Goal: Navigation & Orientation: Go to known website

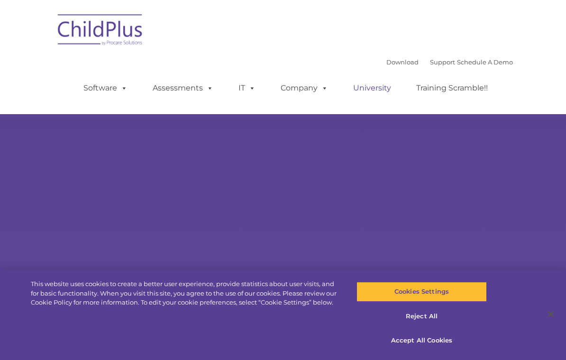
select select "MEDIUM"
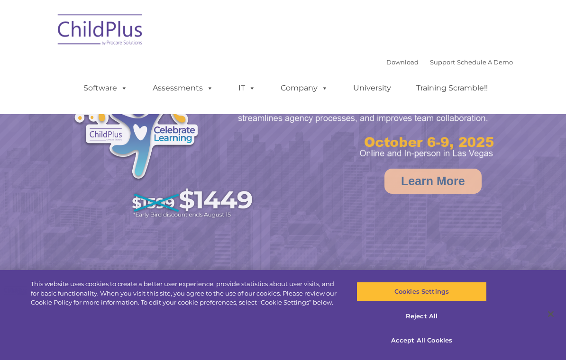
select select "MEDIUM"
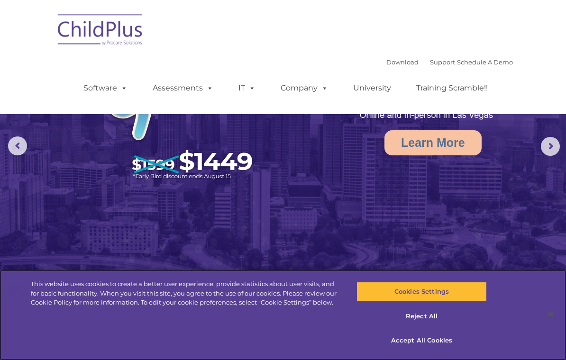
scroll to position [43, 0]
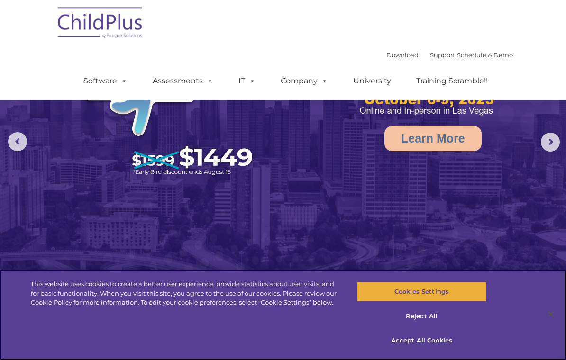
click at [453, 302] on button "Cookies Settings" at bounding box center [421, 292] width 130 height 20
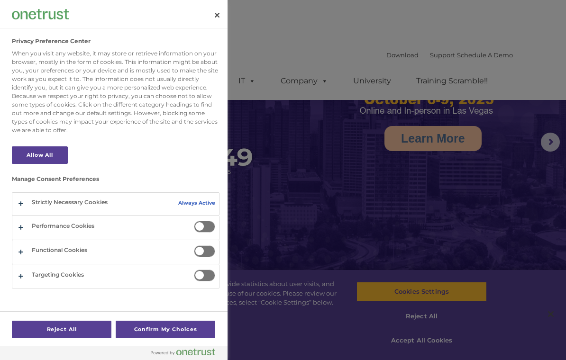
click at [428, 352] on div at bounding box center [283, 180] width 566 height 360
click at [220, 7] on button "Close" at bounding box center [217, 15] width 21 height 21
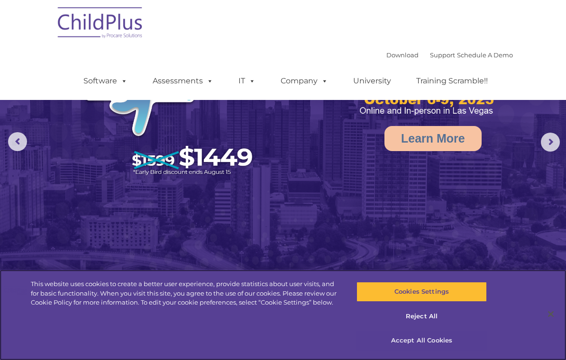
click at [404, 351] on button "Accept All Cookies" at bounding box center [421, 341] width 130 height 20
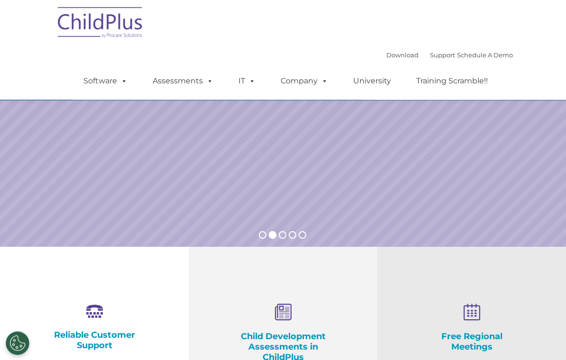
scroll to position [0, 0]
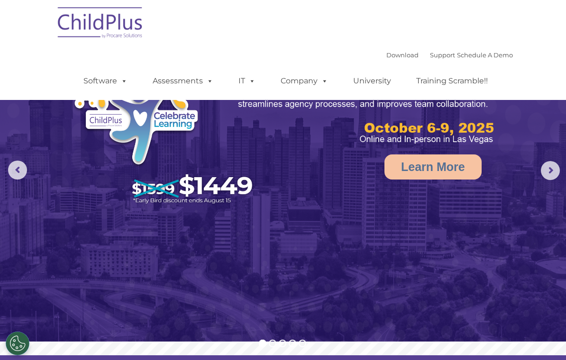
click at [115, 26] on img at bounding box center [100, 23] width 95 height 47
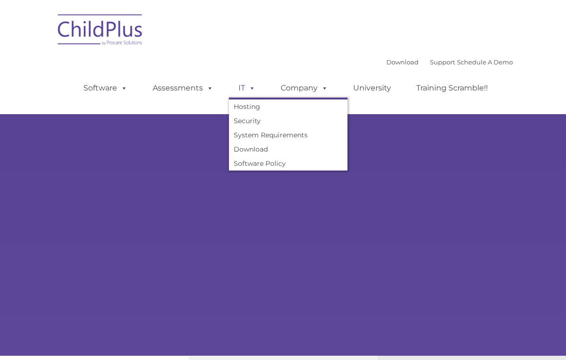
type input ""
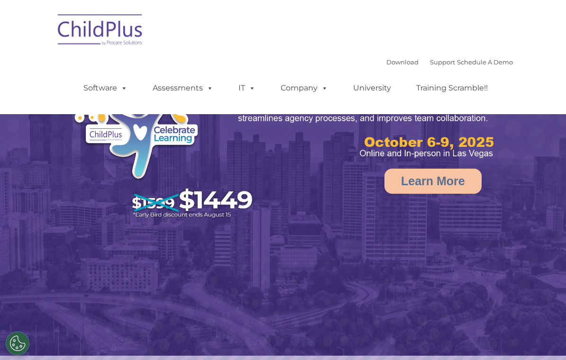
select select "MEDIUM"
